Goal: Information Seeking & Learning: Check status

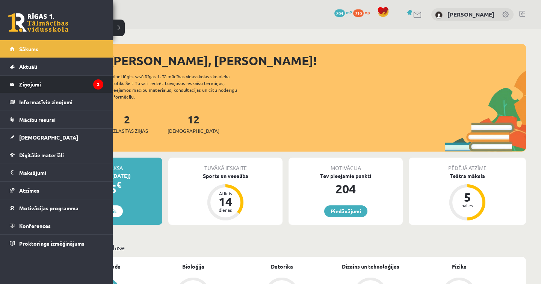
click at [42, 81] on legend "Ziņojumi 2" at bounding box center [61, 84] width 84 height 17
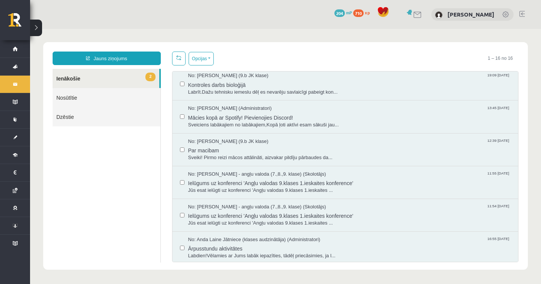
scroll to position [76, 0]
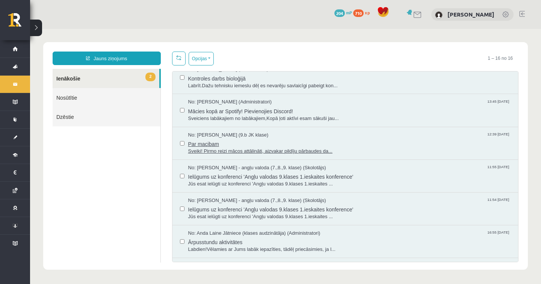
click at [317, 138] on span "Par macibam" at bounding box center [349, 142] width 323 height 9
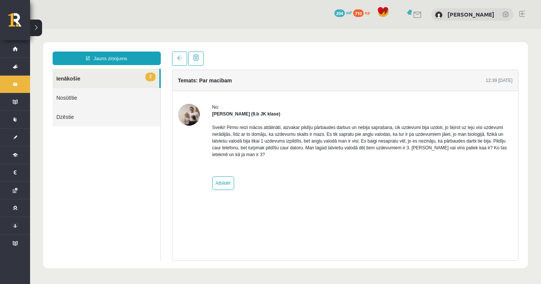
scroll to position [0, 0]
click at [34, 36] on button at bounding box center [36, 28] width 12 height 17
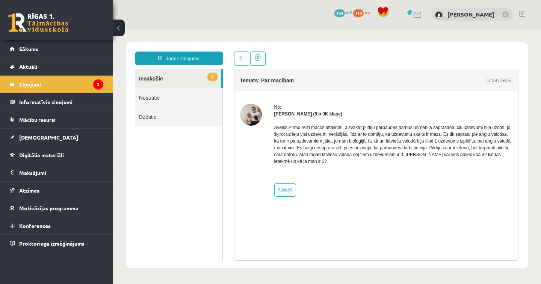
click at [66, 84] on legend "Ziņojumi 2" at bounding box center [61, 84] width 84 height 17
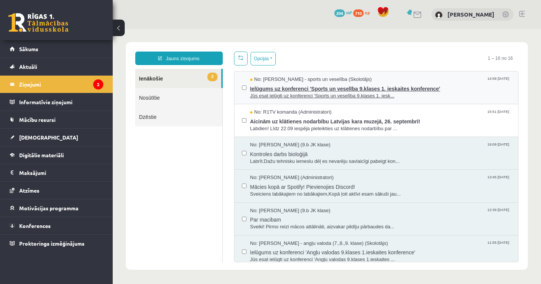
click at [456, 91] on span "Ielūgums uz konferenci 'Sports un veselība 9.klases 1. ieskaites konference'" at bounding box center [380, 87] width 261 height 9
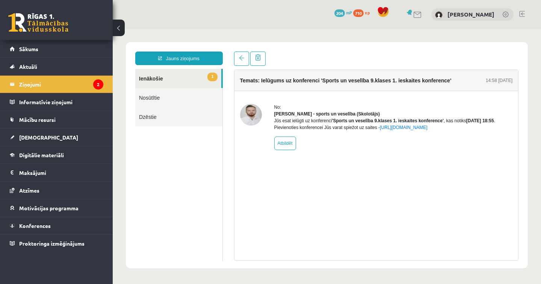
click at [161, 75] on link "1 Ienākošie" at bounding box center [178, 78] width 86 height 19
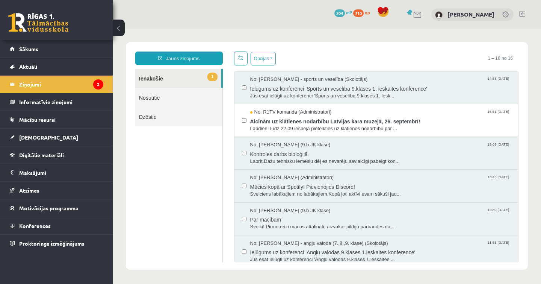
click at [35, 79] on legend "Ziņojumi 2" at bounding box center [61, 84] width 84 height 17
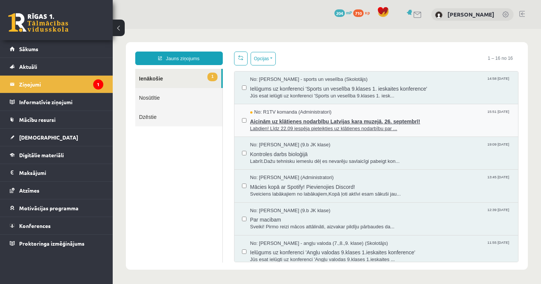
click at [484, 117] on span "Aicinām uz klātienes nodarbību Latvijas kara muzejā, 26. septembrī!" at bounding box center [380, 120] width 261 height 9
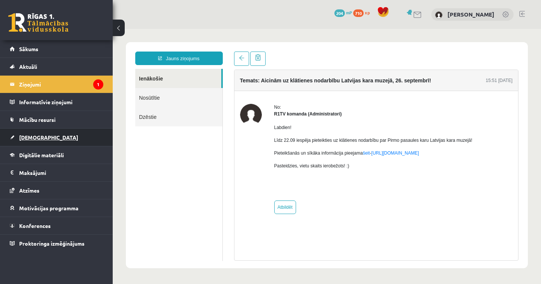
click at [38, 139] on span "[DEMOGRAPHIC_DATA]" at bounding box center [48, 137] width 59 height 7
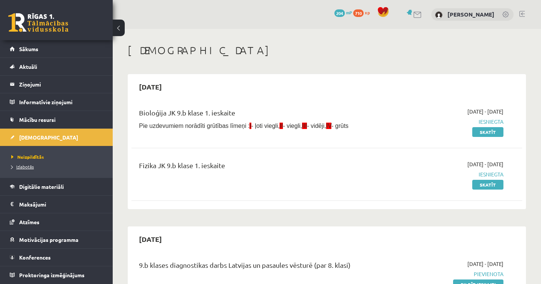
click at [29, 166] on span "Izlabotās" at bounding box center [22, 167] width 23 height 6
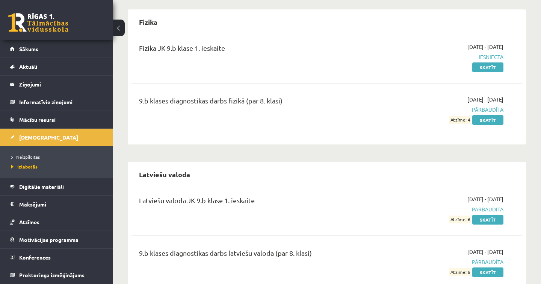
scroll to position [397, 0]
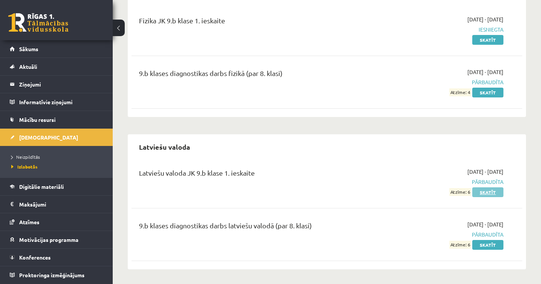
click at [486, 192] on link "Skatīt" at bounding box center [488, 192] width 31 height 10
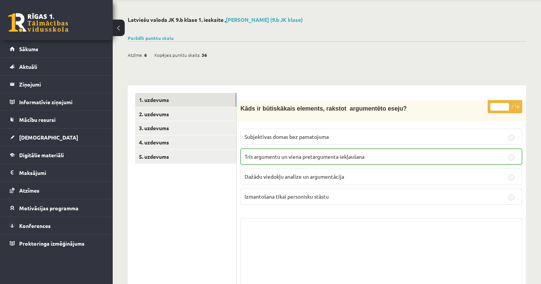
scroll to position [28, 0]
click at [144, 150] on link "5. uzdevums" at bounding box center [185, 156] width 101 height 14
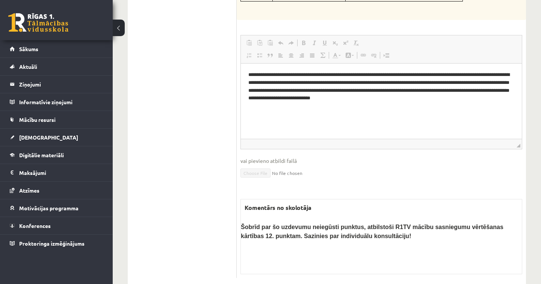
scroll to position [337, 0]
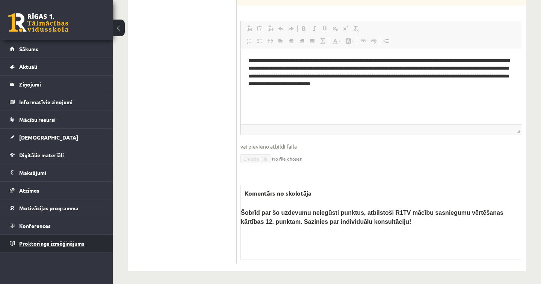
click at [63, 241] on span "Proktoringa izmēģinājums" at bounding box center [51, 243] width 65 height 7
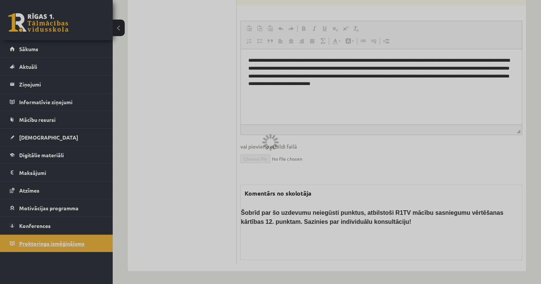
scroll to position [249, 0]
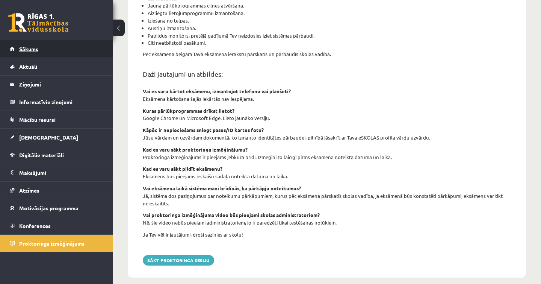
click at [35, 48] on span "Sākums" at bounding box center [28, 48] width 19 height 7
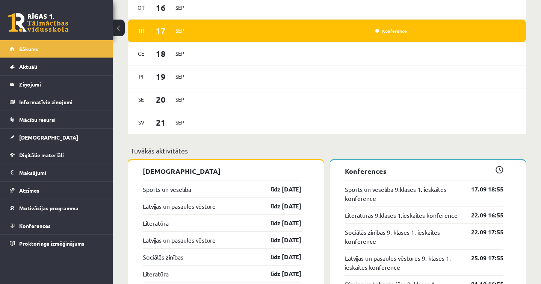
scroll to position [318, 0]
